Goal: Task Accomplishment & Management: Use online tool/utility

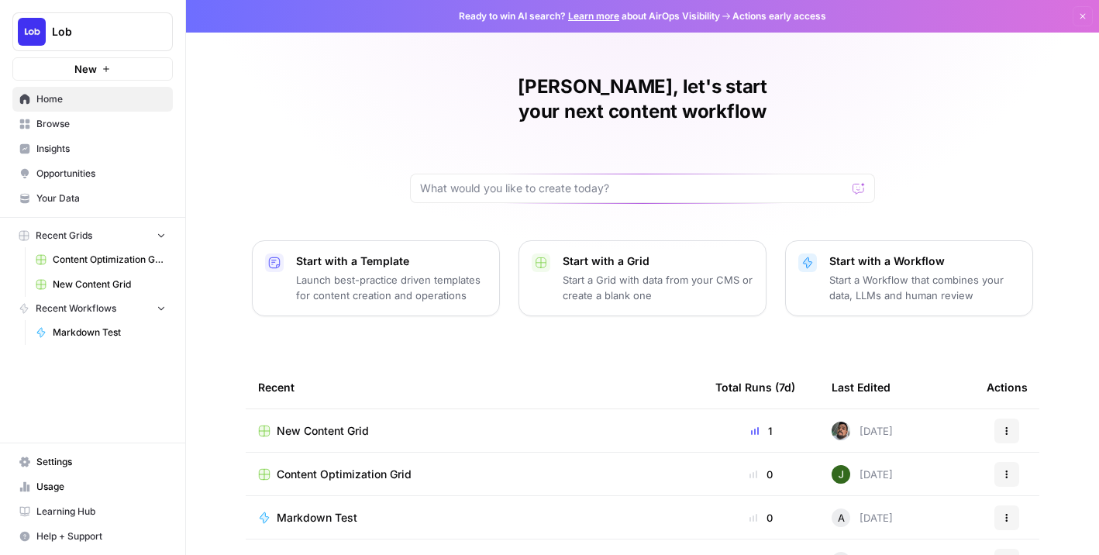
scroll to position [28, 0]
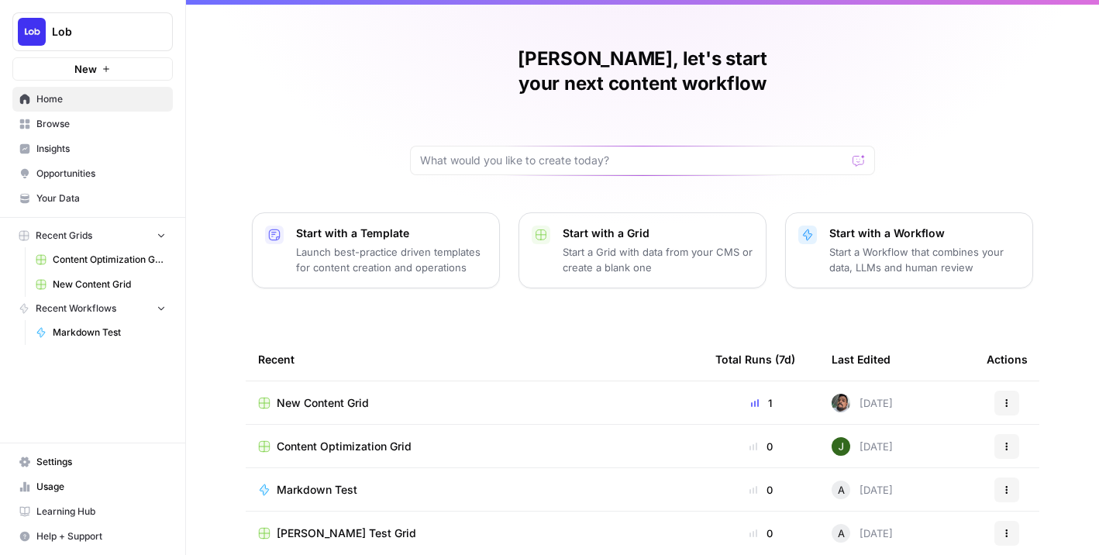
click at [308, 395] on span "New Content Grid" at bounding box center [323, 402] width 92 height 15
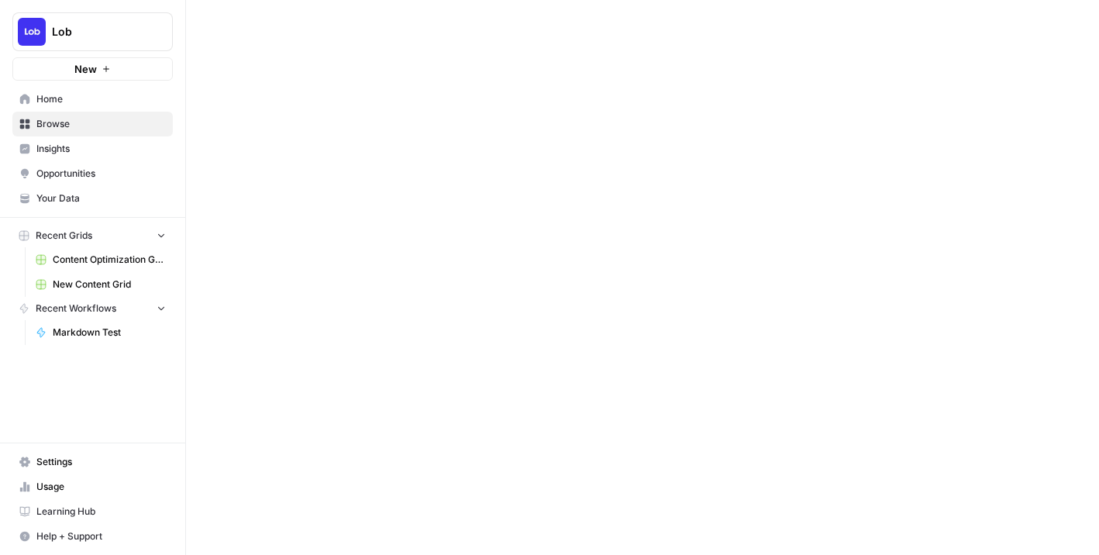
click at [308, 376] on div at bounding box center [642, 277] width 913 height 555
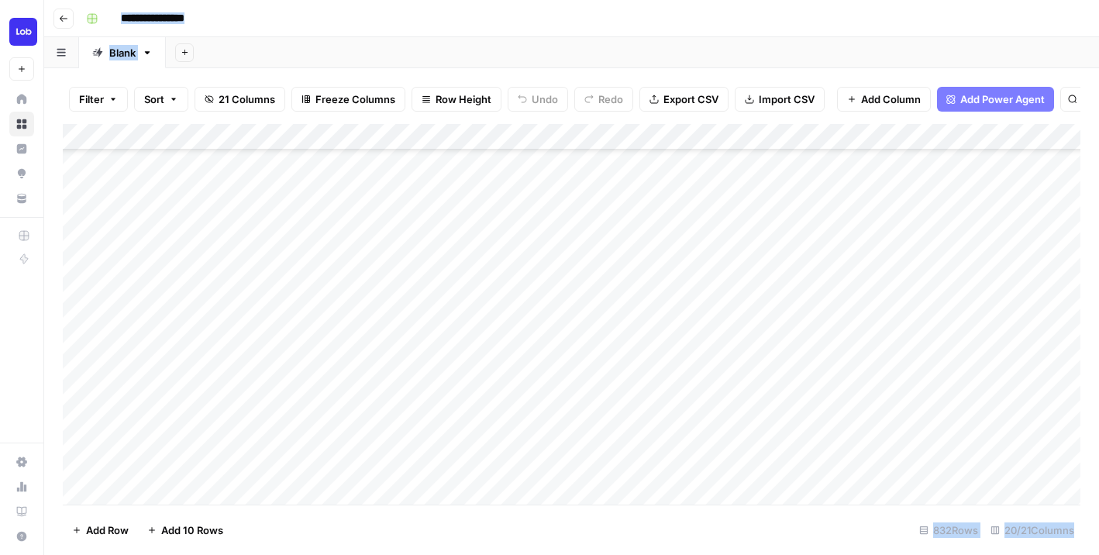
scroll to position [486, 0]
click at [842, 531] on footer "Add Row Add 10 Rows 832 Rows 20/21 Columns" at bounding box center [571, 529] width 1017 height 50
click at [429, 263] on div "Add Column" at bounding box center [571, 314] width 1017 height 380
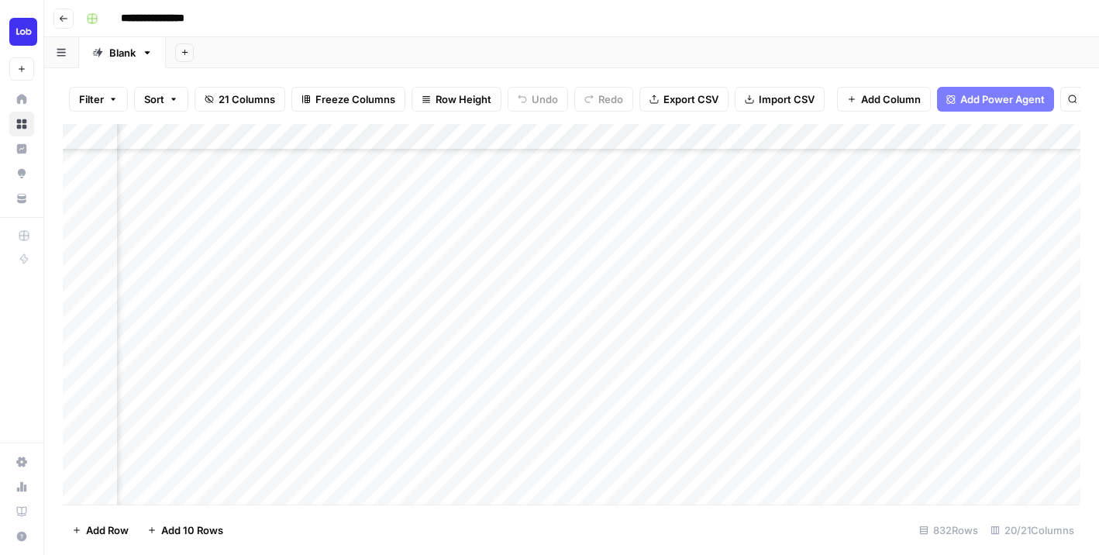
click at [891, 256] on div "Add Column" at bounding box center [571, 314] width 1017 height 380
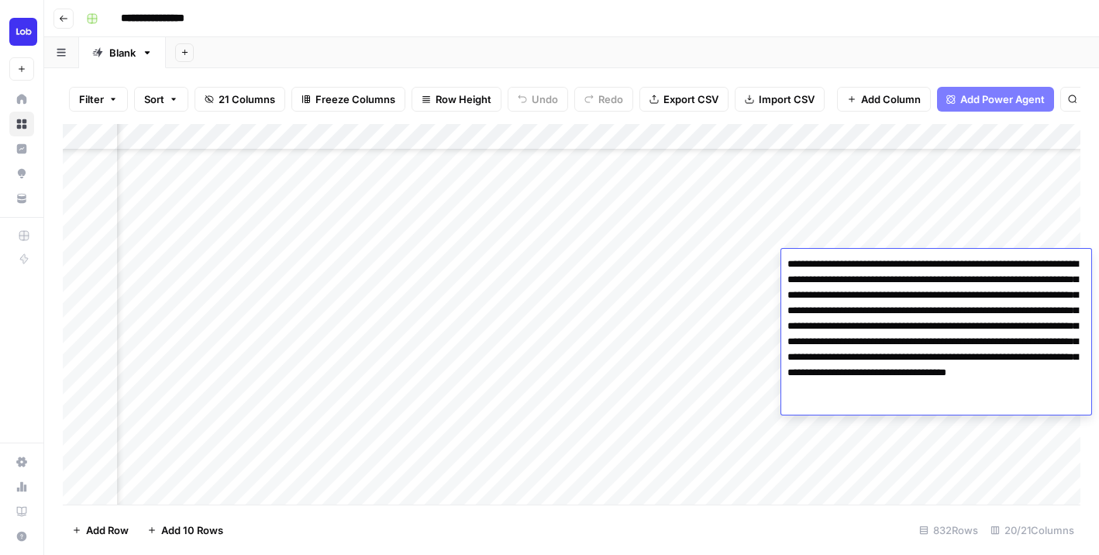
click at [891, 256] on textarea "**********" at bounding box center [936, 326] width 310 height 146
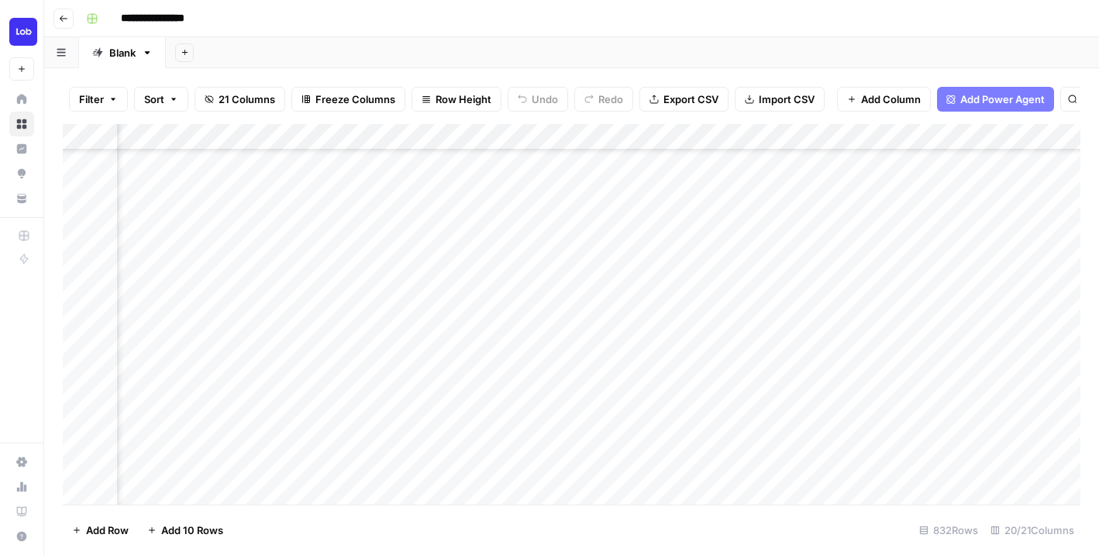
click at [890, 235] on div "Add Column" at bounding box center [571, 314] width 1017 height 380
click at [884, 265] on div "Add Column" at bounding box center [571, 314] width 1017 height 380
click at [556, 261] on div "Add Column" at bounding box center [571, 314] width 1017 height 380
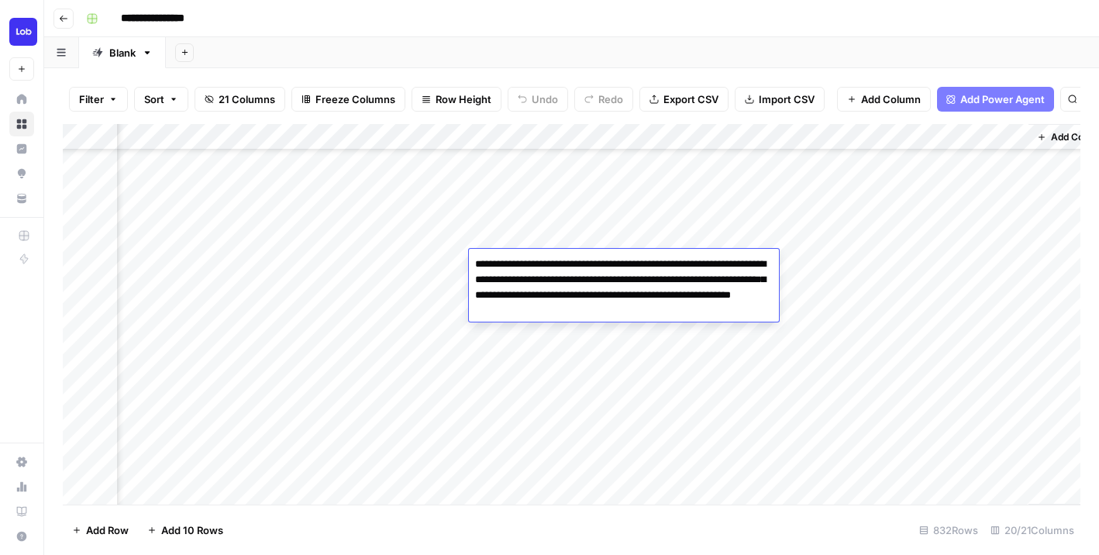
click at [556, 261] on textarea "**********" at bounding box center [624, 287] width 310 height 68
click at [557, 272] on textarea "**********" at bounding box center [624, 287] width 310 height 68
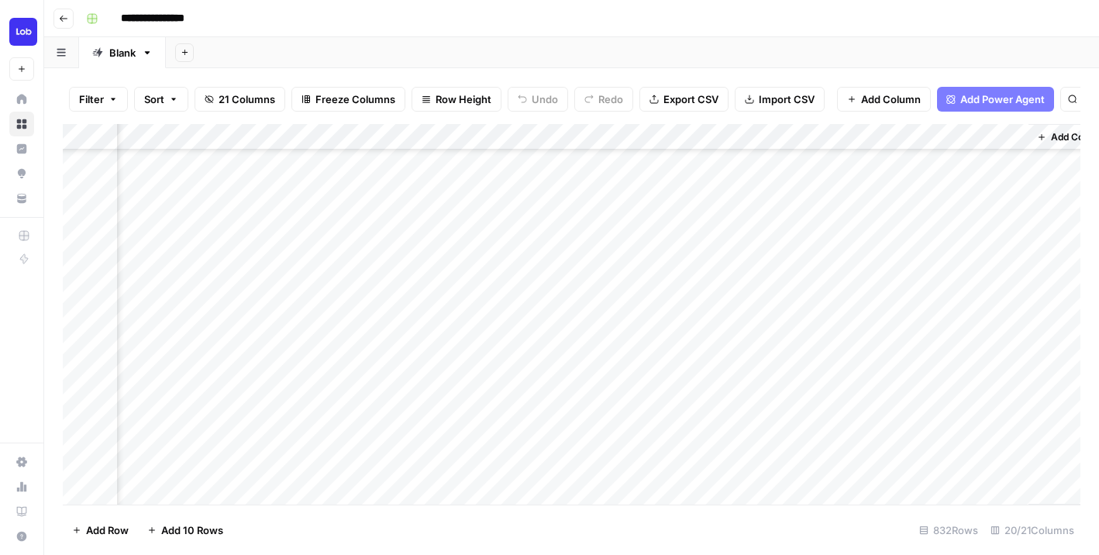
click at [564, 229] on div "Add Column" at bounding box center [571, 314] width 1017 height 380
click at [555, 258] on div "Add Column" at bounding box center [571, 314] width 1017 height 380
click at [237, 267] on div "Add Column" at bounding box center [571, 314] width 1017 height 380
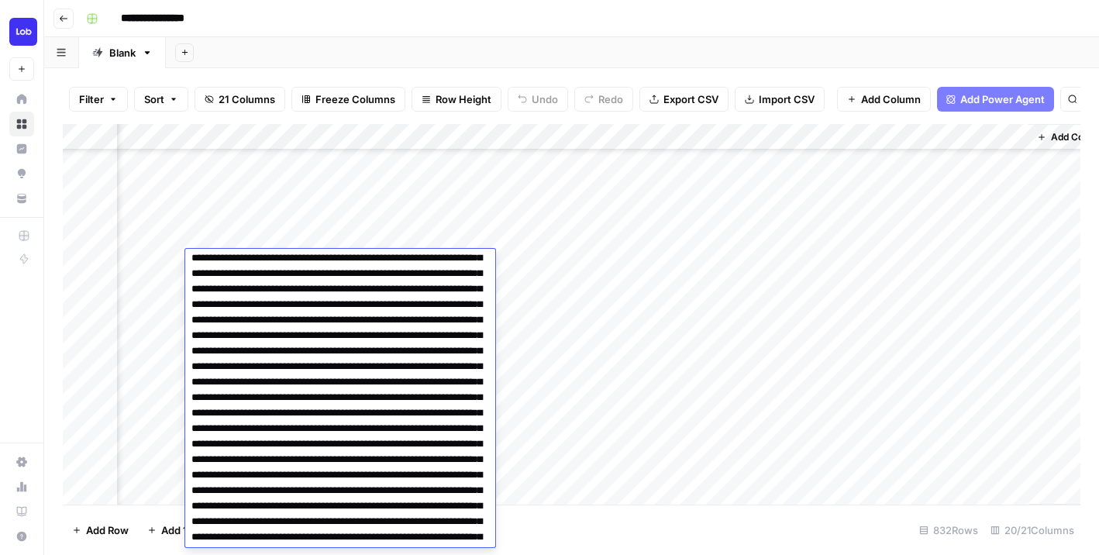
scroll to position [3405, 0]
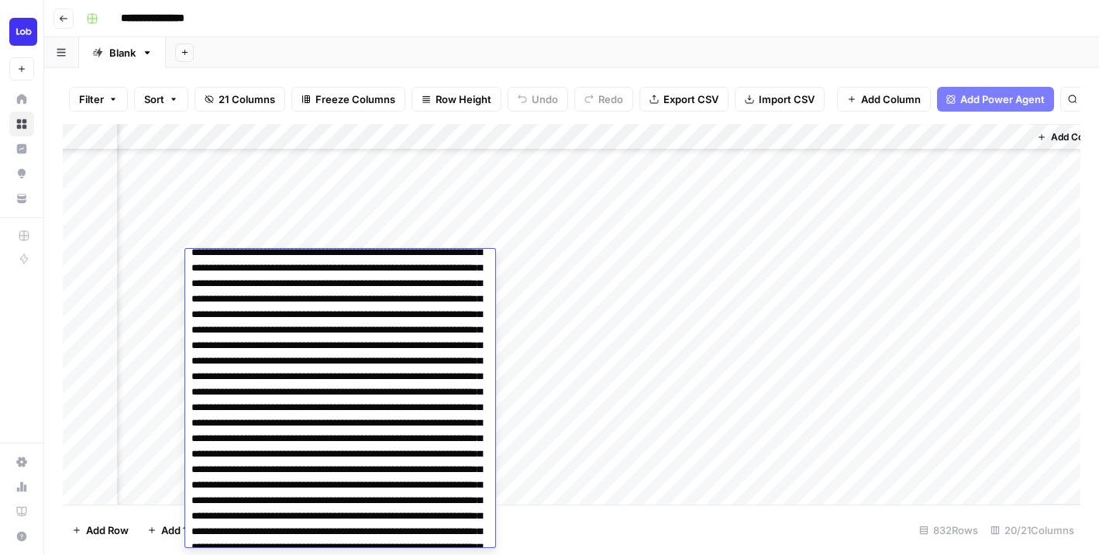
click at [274, 234] on div "Add Column" at bounding box center [571, 314] width 1017 height 380
